Goal: Navigation & Orientation: Find specific page/section

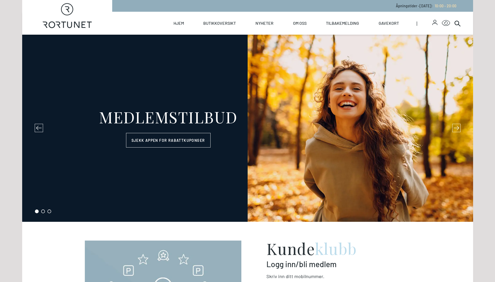
select select "NO"
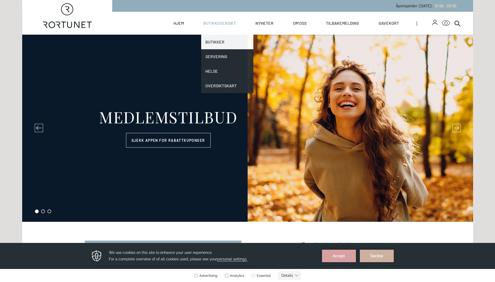
click at [220, 42] on link "Butikker" at bounding box center [227, 42] width 52 height 15
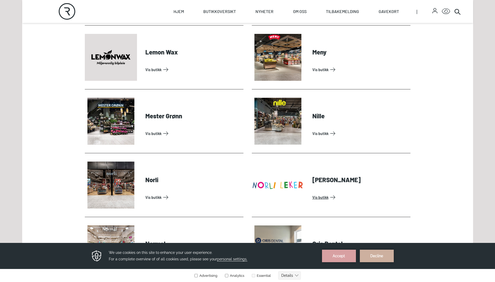
scroll to position [1018, 0]
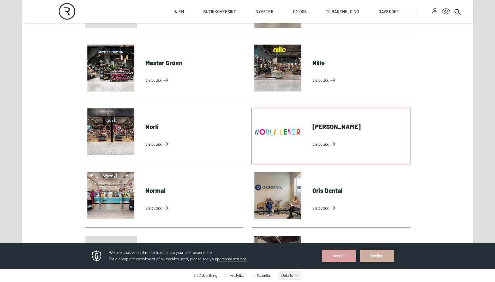
click at [323, 145] on link "Vis butikk" at bounding box center [360, 144] width 96 height 8
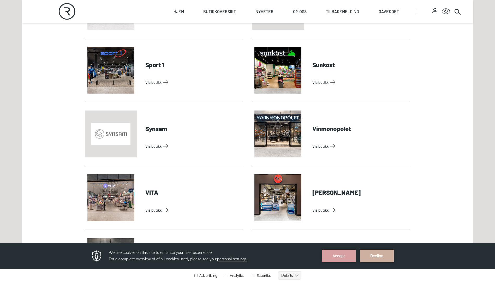
scroll to position [1487, 0]
